Goal: Find specific page/section: Find specific page/section

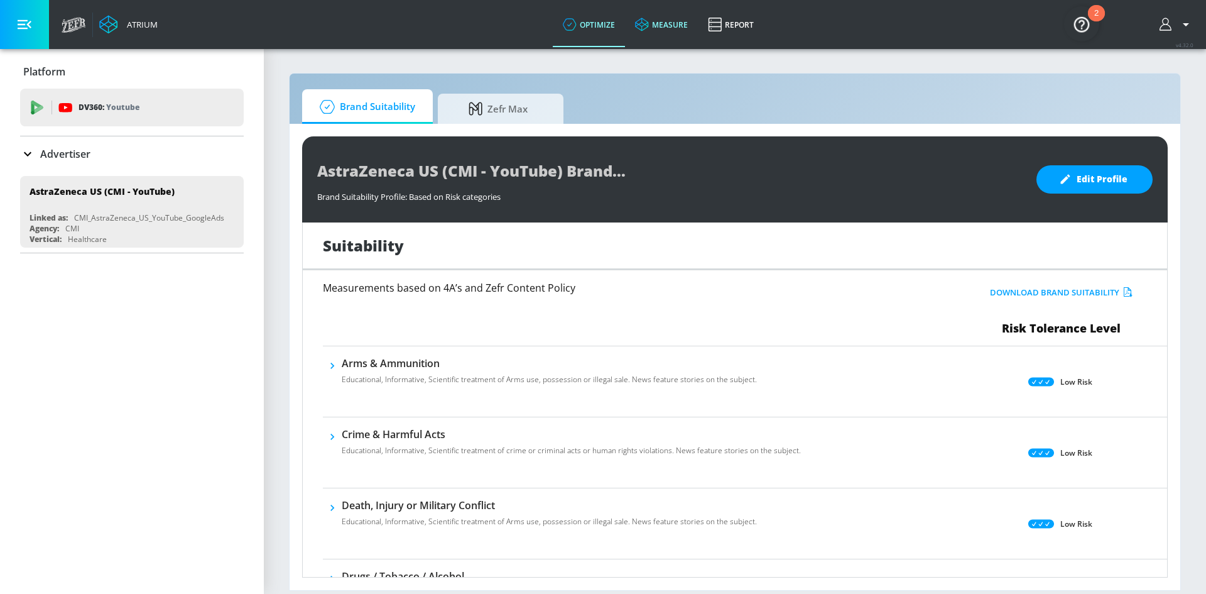
click at [662, 26] on link "measure" at bounding box center [661, 24] width 73 height 45
click at [359, 115] on span "Brand Suitability" at bounding box center [365, 107] width 101 height 30
click at [1089, 14] on div "2" at bounding box center [1096, 13] width 17 height 16
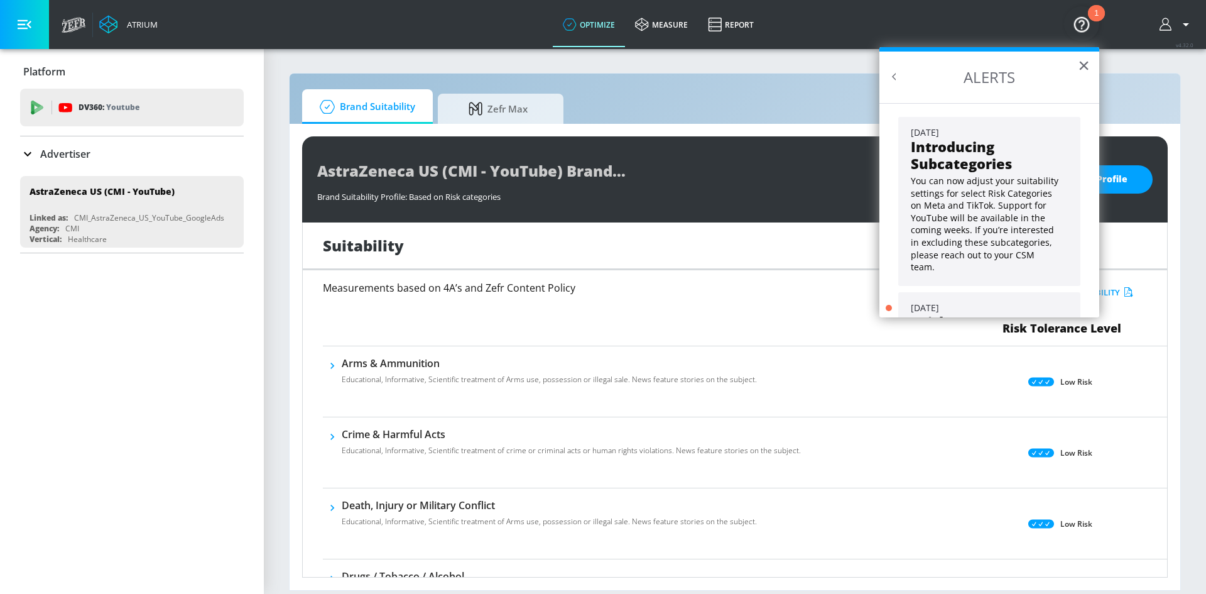
scroll to position [113, 0]
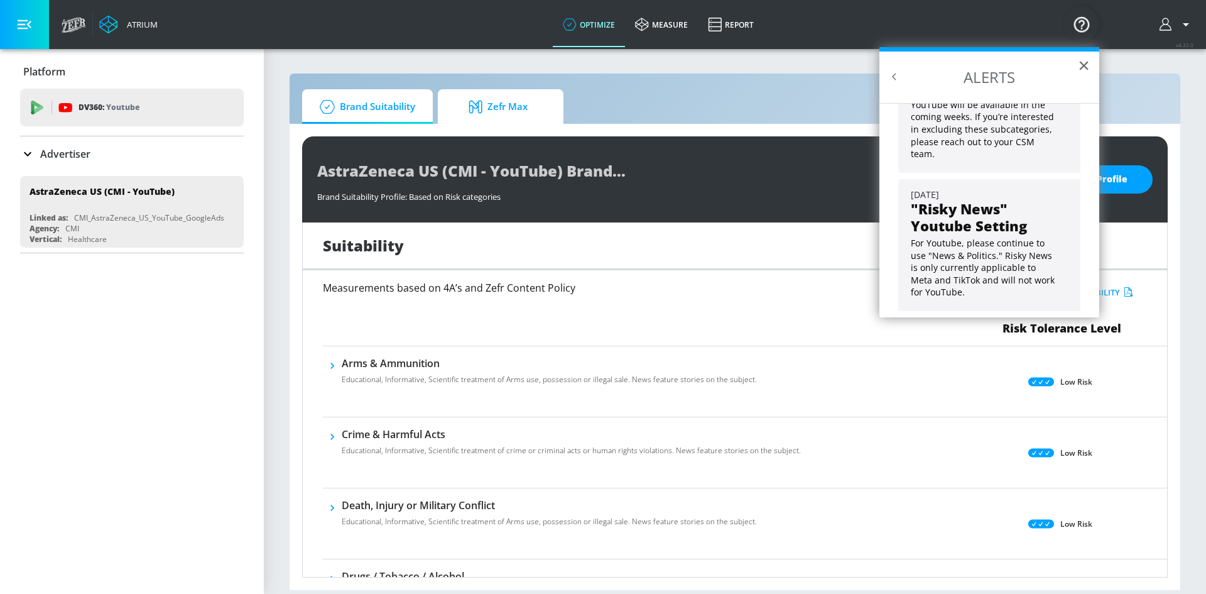
click at [461, 106] on span "Zefr Max" at bounding box center [498, 107] width 96 height 30
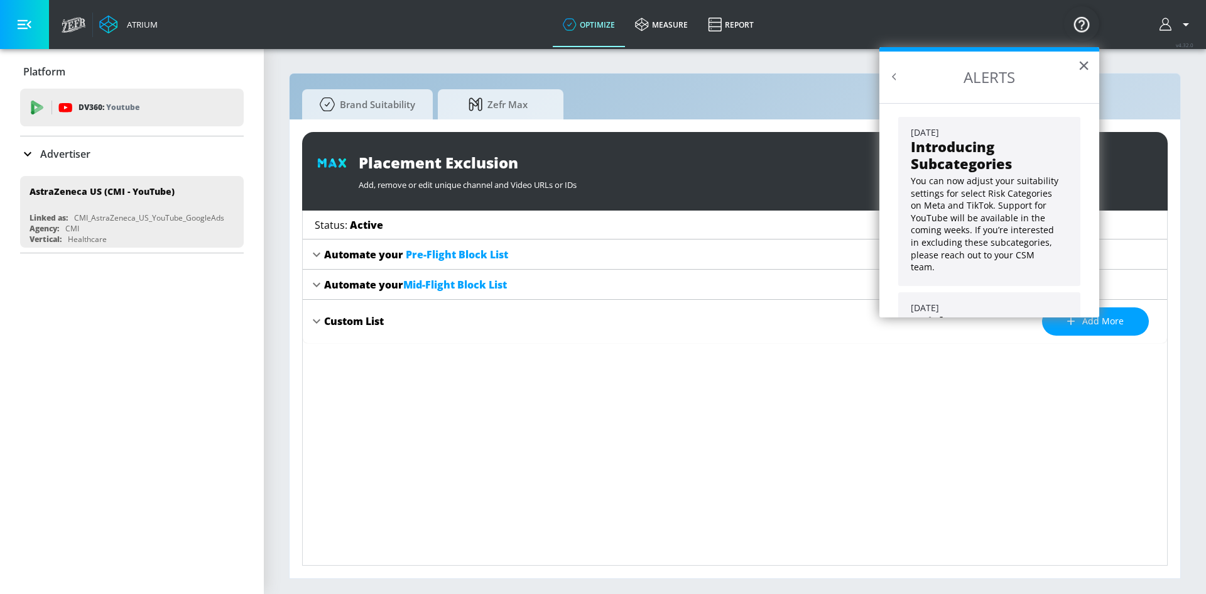
click at [747, 391] on div "Status: Active Automate your Pre-Flight Block List Preview Details Automate you…" at bounding box center [735, 387] width 866 height 355
click at [1087, 58] on button "×" at bounding box center [1084, 65] width 12 height 20
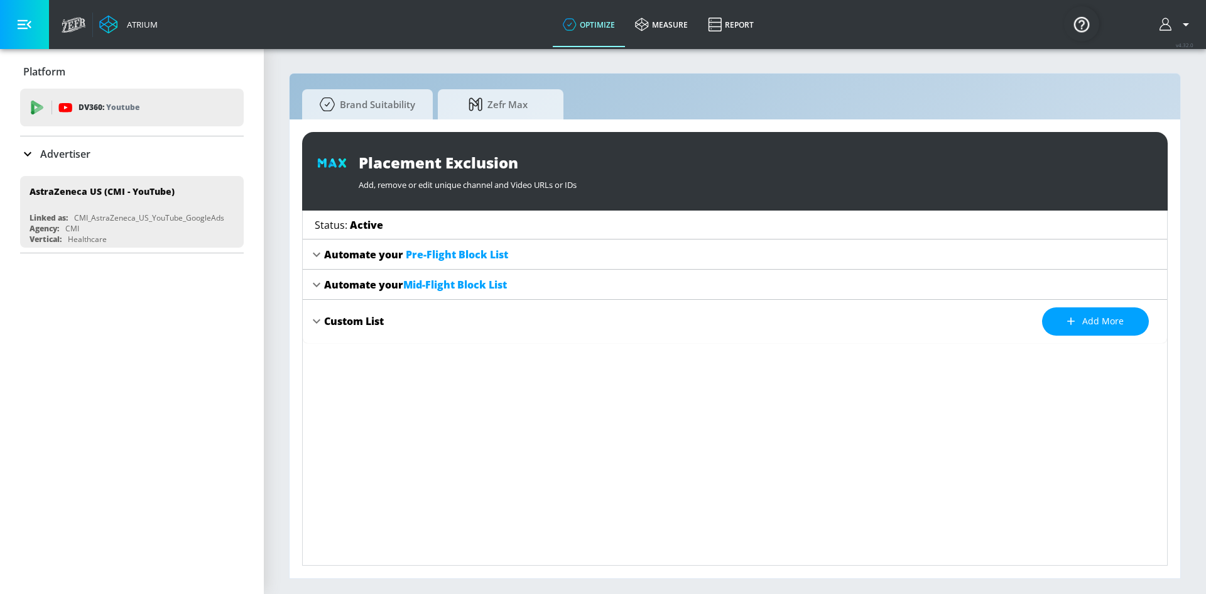
click at [329, 324] on div "Custom List" at bounding box center [354, 321] width 60 height 14
